Goal: Check status: Check status

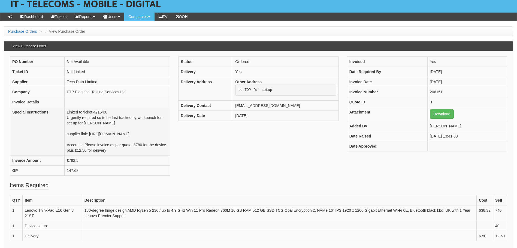
scroll to position [36, 0]
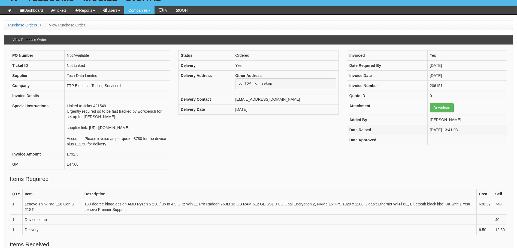
click at [459, 131] on td "[DATE] 13:41:03" at bounding box center [468, 130] width 80 height 10
drag, startPoint x: 459, startPoint y: 131, endPoint x: 389, endPoint y: 164, distance: 76.9
click at [389, 164] on div "PO Number Not Available Ticket ID Not Linked Supplier Tech Data Limited Company…" at bounding box center [259, 112] width 506 height 125
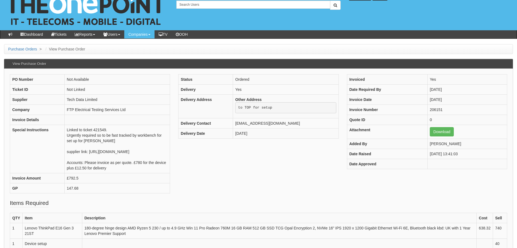
scroll to position [18, 0]
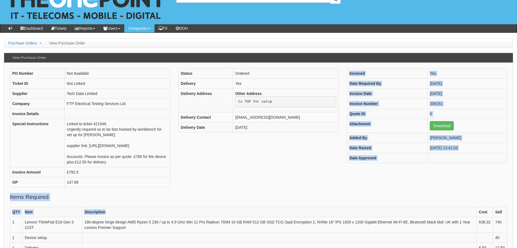
click at [415, 217] on div "PO Number Not Available Ticket ID Not Linked Supplier Tech Data Limited Company…" at bounding box center [258, 242] width 509 height 359
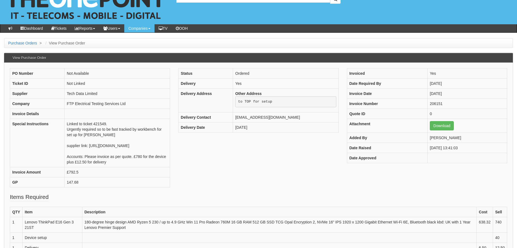
drag, startPoint x: 415, startPoint y: 217, endPoint x: 186, endPoint y: 189, distance: 231.2
click at [186, 189] on div "PO Number Not Available Ticket ID Not Linked Supplier Tech Data Limited Company…" at bounding box center [259, 130] width 506 height 125
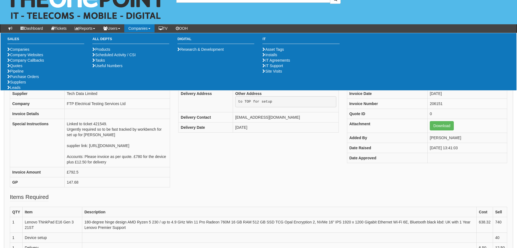
click at [289, 193] on div "PO Number Not Available Ticket ID Not Linked Supplier Tech Data Limited Company…" at bounding box center [259, 130] width 506 height 125
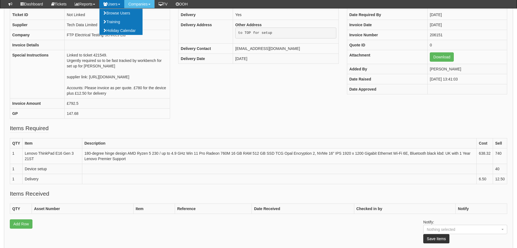
scroll to position [66, 0]
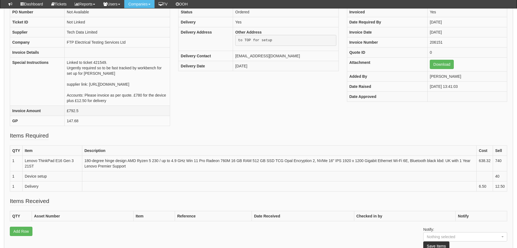
click at [168, 116] on td "£792.5" at bounding box center [117, 111] width 105 height 10
click at [90, 63] on td "Linked to ticket 421549. Urgently required so to be fast tracked by workbench f…" at bounding box center [117, 81] width 105 height 48
copy td "421549"
click at [222, 131] on div "PO Number Not Available Ticket ID Not Linked Supplier Tech Data Limited Company…" at bounding box center [259, 69] width 506 height 125
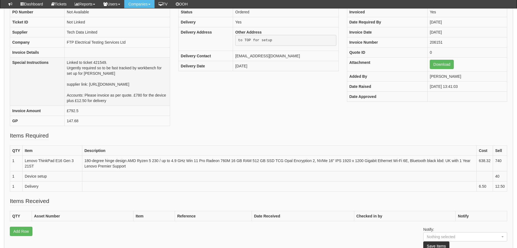
click at [50, 92] on th "Special Instructions" at bounding box center [37, 81] width 55 height 48
click at [65, 91] on td "Linked to ticket 421549. Urgently required so to be fast tracked by workbench f…" at bounding box center [117, 81] width 105 height 48
drag, startPoint x: 52, startPoint y: 91, endPoint x: 56, endPoint y: 90, distance: 4.2
click at [65, 90] on td "Linked to ticket 421549. Urgently required so to be fast tracked by workbench f…" at bounding box center [117, 81] width 105 height 48
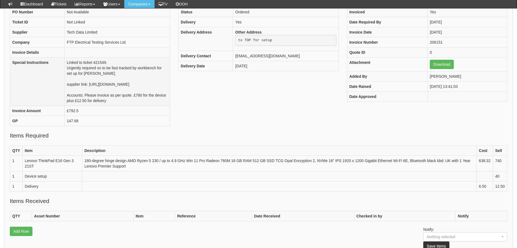
drag, startPoint x: 85, startPoint y: 92, endPoint x: 53, endPoint y: 90, distance: 31.7
click at [65, 90] on td "Linked to ticket 421549. Urgently required so to be fast tracked by workbench f…" at bounding box center [117, 81] width 105 height 48
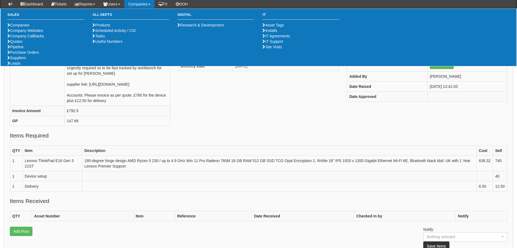
click at [201, 131] on div "PO Number Not Available Ticket ID Not Linked Supplier Tech Data Limited Company…" at bounding box center [259, 69] width 506 height 125
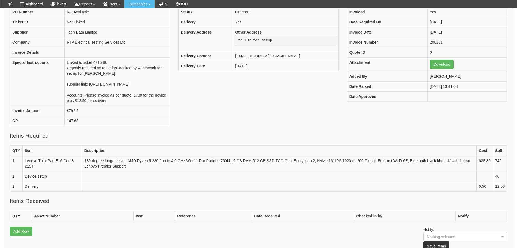
click at [222, 86] on div "PO Number Not Available Ticket ID Not Linked Supplier Tech Data Limited Company…" at bounding box center [259, 69] width 506 height 125
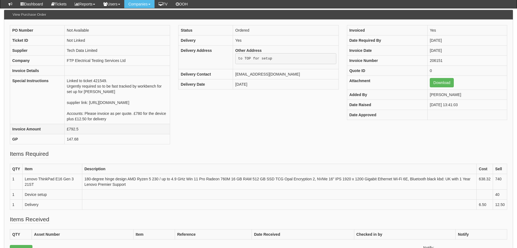
scroll to position [29, 0]
